Goal: Transaction & Acquisition: Purchase product/service

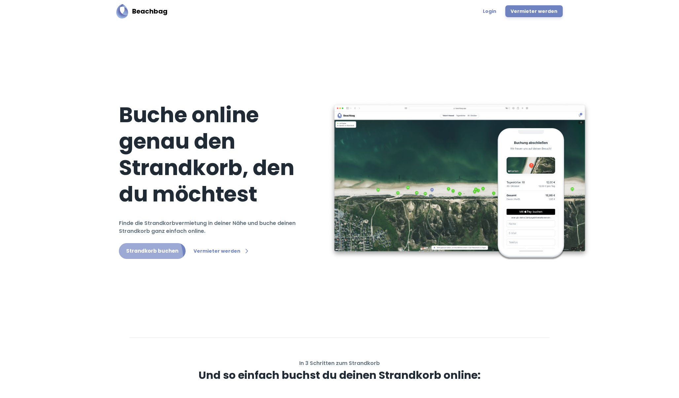
click at [143, 244] on link "Strandkorb buchen" at bounding box center [152, 251] width 67 height 16
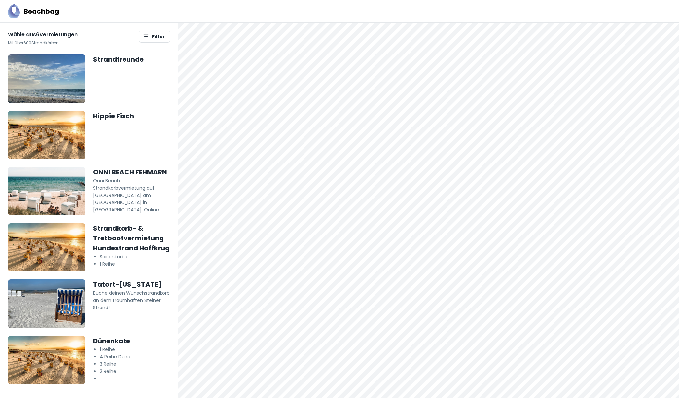
click at [64, 285] on img at bounding box center [46, 303] width 77 height 48
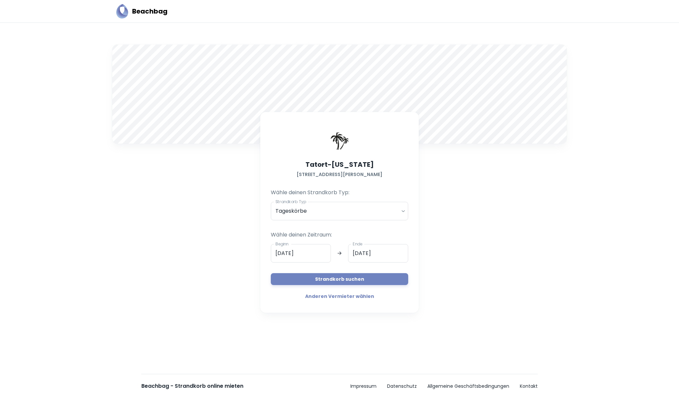
click at [553, 136] on div at bounding box center [339, 94] width 454 height 99
click at [534, 170] on div "A Tatort-[US_STATE] [STREET_ADDRESS] Wähle deinen Strandkorb Typ: Strandkorb Ty…" at bounding box center [339, 195] width 462 height 308
click at [513, 169] on div "A Tatort-[US_STATE] [STREET_ADDRESS] Wähle deinen Strandkorb Typ: Strandkorb Ty…" at bounding box center [339, 195] width 462 height 308
drag, startPoint x: 586, startPoint y: 2, endPoint x: 588, endPoint y: 28, distance: 26.3
click at [588, 28] on div "A Tatort-[US_STATE] [STREET_ADDRESS] Wähle deinen Strandkorb Typ: Strandkorb Ty…" at bounding box center [339, 194] width 679 height 343
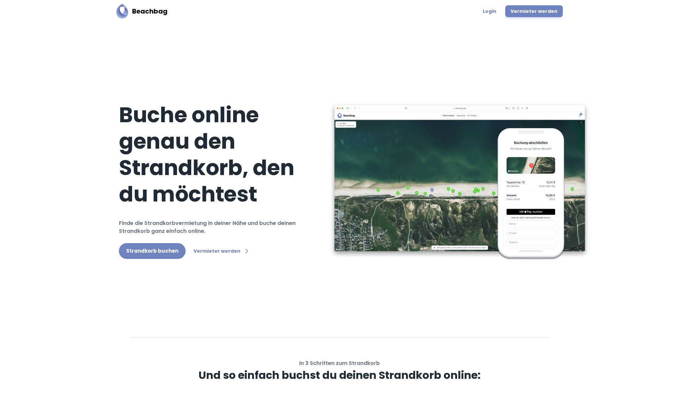
click at [138, 243] on link "Strandkorb buchen" at bounding box center [152, 251] width 67 height 16
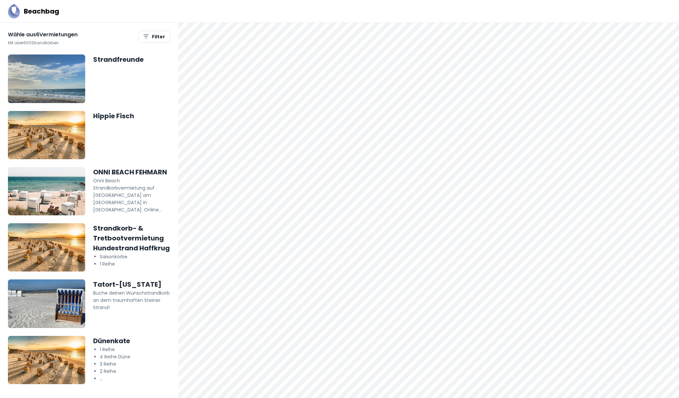
click at [99, 295] on p "Buche deinen Wunschstrandkorb an dem traumhaften Steiner Strand!" at bounding box center [131, 300] width 77 height 22
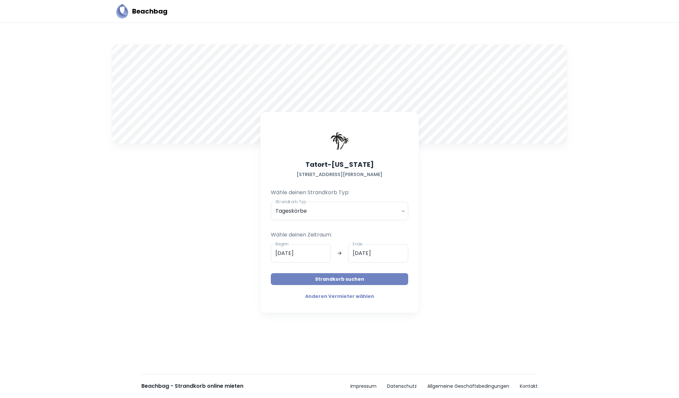
click at [293, 274] on button "Strandkorb suchen" at bounding box center [339, 279] width 137 height 12
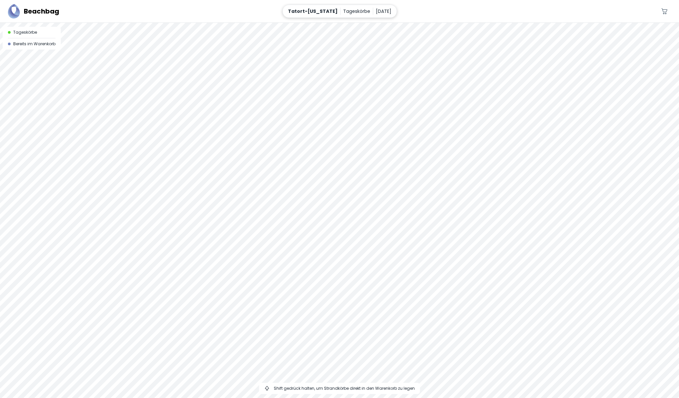
click at [346, 10] on p "Tageskörbe" at bounding box center [356, 11] width 27 height 7
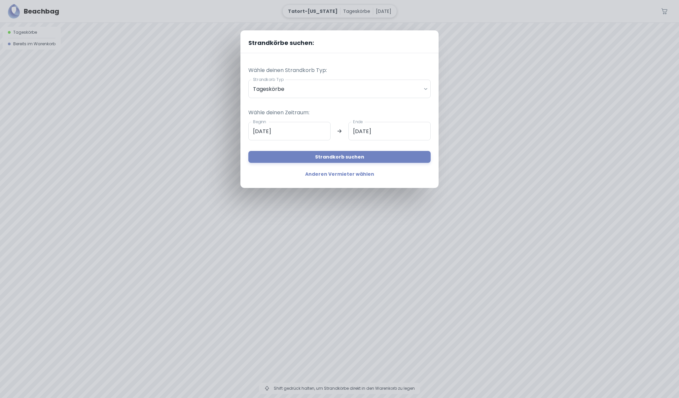
click at [346, 10] on div "Strandkörbe suchen: Wähle deinen Strandkorb Typ: Strandkorb Typ Tageskörbe dail…" at bounding box center [339, 199] width 679 height 398
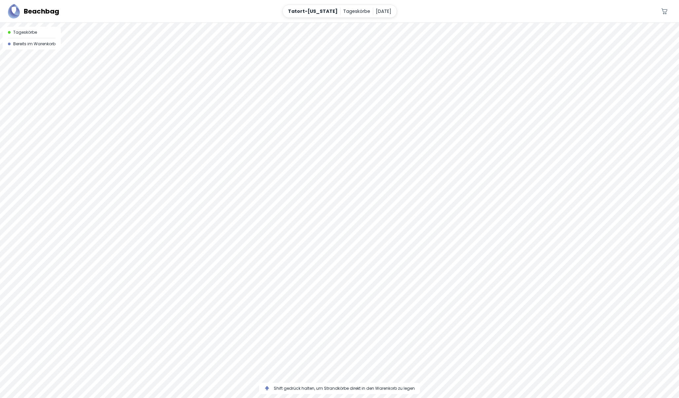
click at [344, 171] on div at bounding box center [339, 210] width 679 height 375
click at [348, 23] on div at bounding box center [339, 23] width 679 height 0
click at [345, 23] on div at bounding box center [339, 23] width 679 height 0
click at [350, 23] on div at bounding box center [339, 23] width 679 height 0
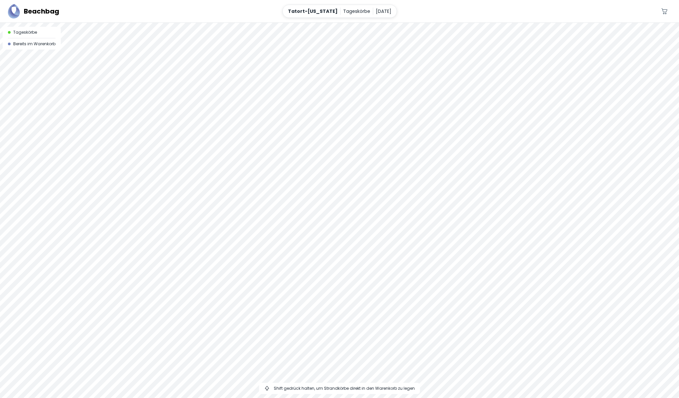
click at [352, 23] on div at bounding box center [339, 23] width 679 height 0
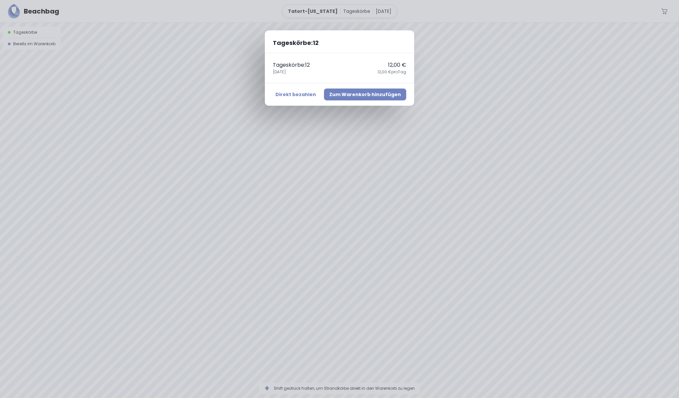
click at [389, 97] on button "Zum Warenkorb hinzufügen" at bounding box center [365, 95] width 82 height 12
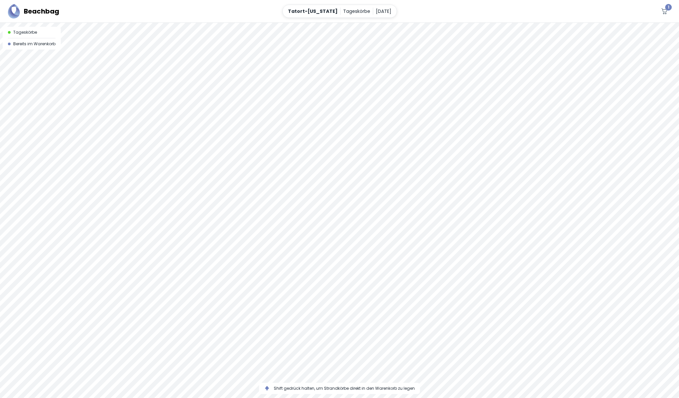
click at [361, 23] on div at bounding box center [339, 23] width 679 height 0
click at [661, 9] on icon "button" at bounding box center [664, 11] width 8 height 8
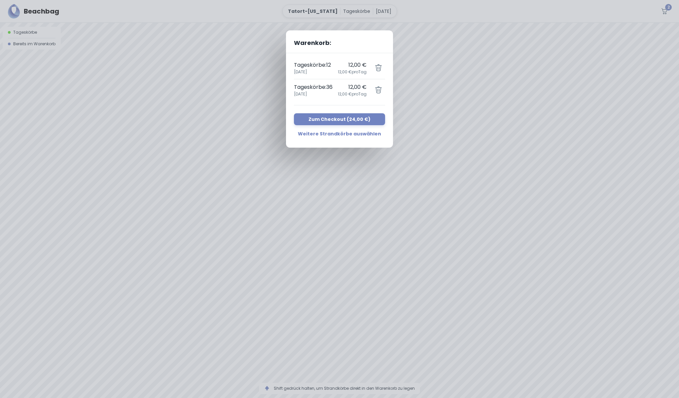
click at [375, 49] on h2 "Warenkorb:" at bounding box center [339, 41] width 107 height 23
